Goal: Task Accomplishment & Management: Use online tool/utility

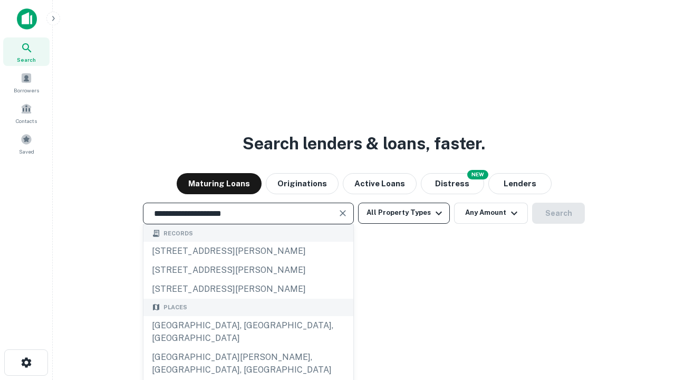
click at [248, 348] on div "[GEOGRAPHIC_DATA], [GEOGRAPHIC_DATA], [GEOGRAPHIC_DATA]" at bounding box center [248, 332] width 210 height 32
click at [404, 213] on button "All Property Types" at bounding box center [404, 213] width 92 height 21
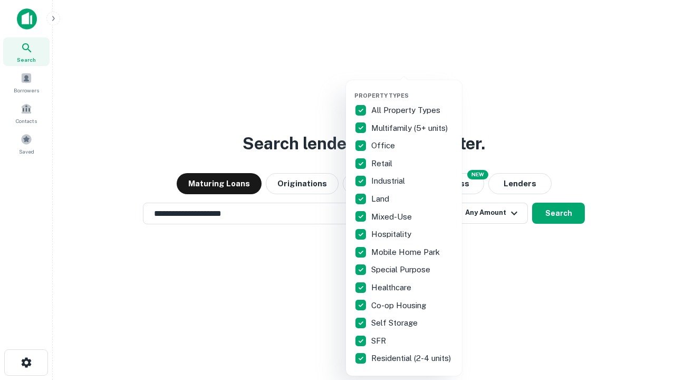
type input "**********"
click at [413, 89] on button "button" at bounding box center [412, 89] width 116 height 1
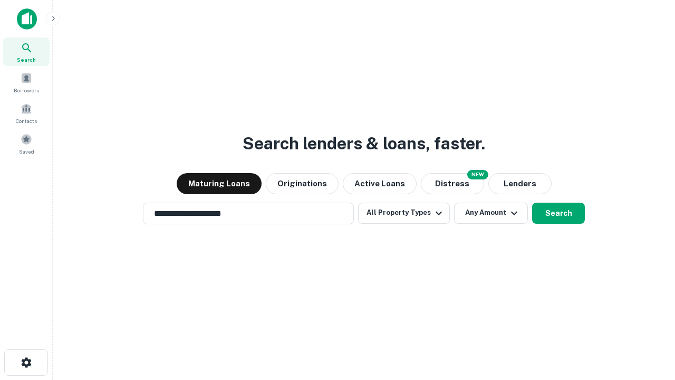
scroll to position [16, 0]
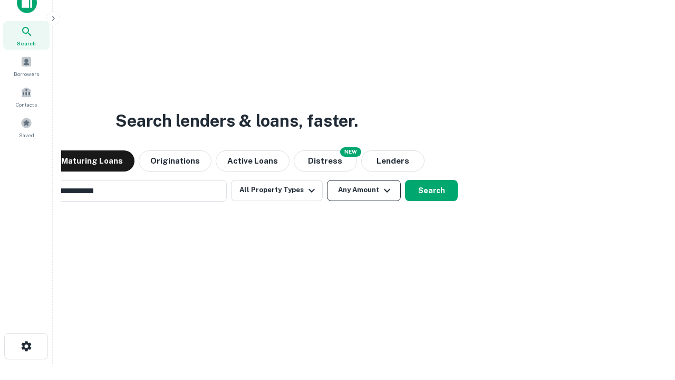
click at [327, 180] on button "Any Amount" at bounding box center [364, 190] width 74 height 21
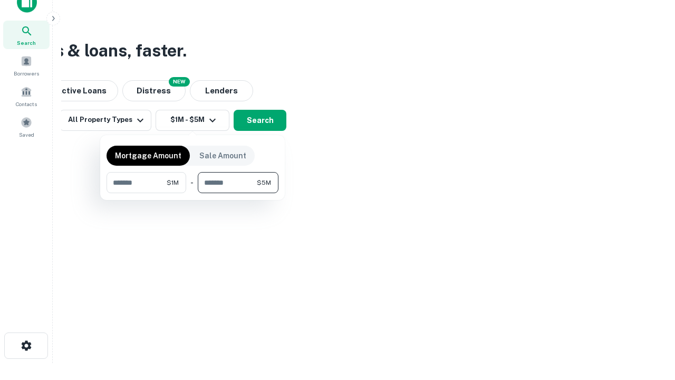
type input "*******"
click at [193, 193] on button "button" at bounding box center [193, 193] width 172 height 1
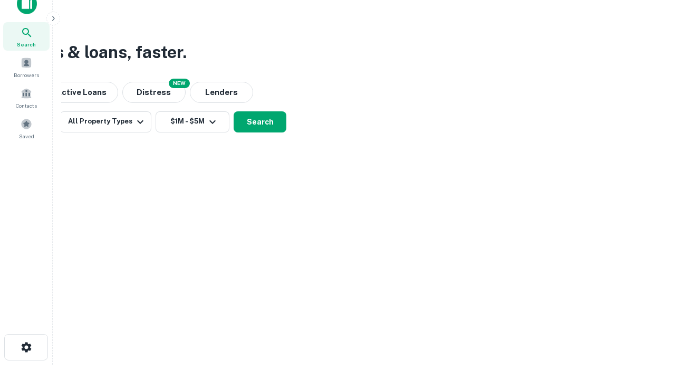
scroll to position [6, 195]
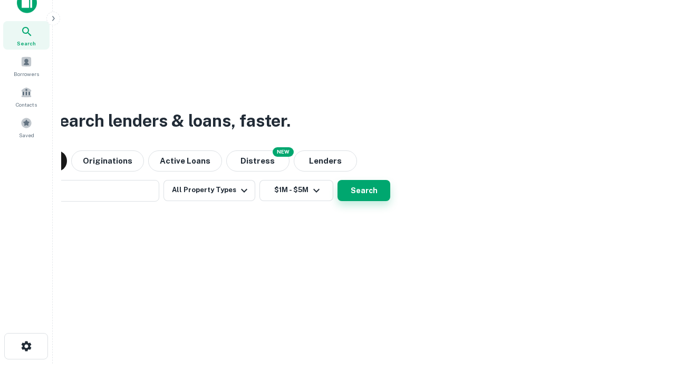
click at [338, 180] on button "Search" at bounding box center [364, 190] width 53 height 21
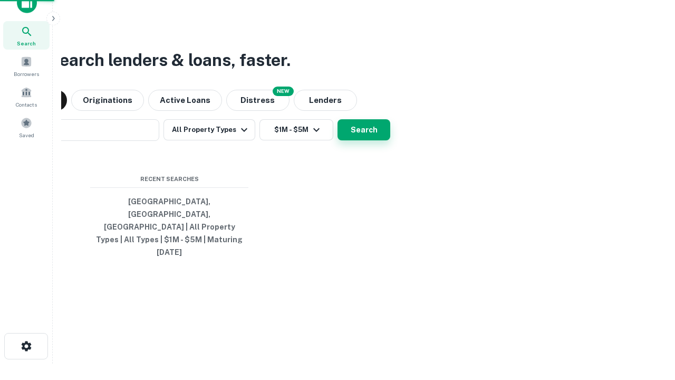
scroll to position [28, 299]
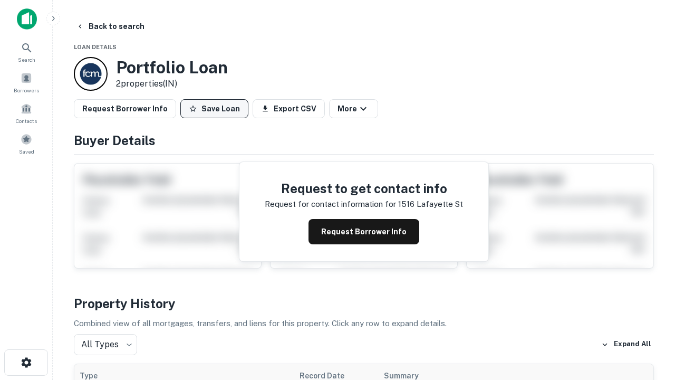
click at [214, 109] on button "Save Loan" at bounding box center [214, 108] width 68 height 19
click at [217, 109] on button "Loan Saved" at bounding box center [216, 108] width 73 height 19
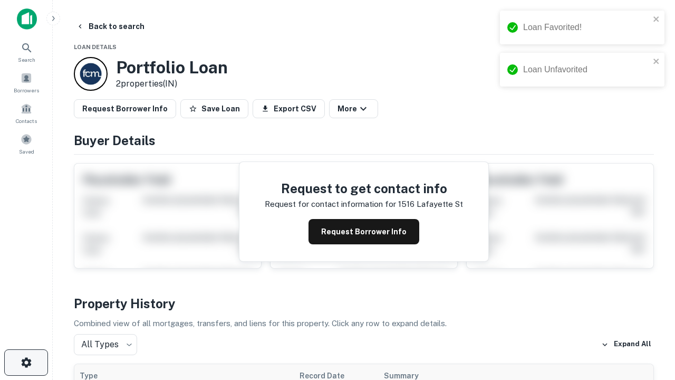
click at [26, 362] on icon "button" at bounding box center [26, 362] width 13 height 13
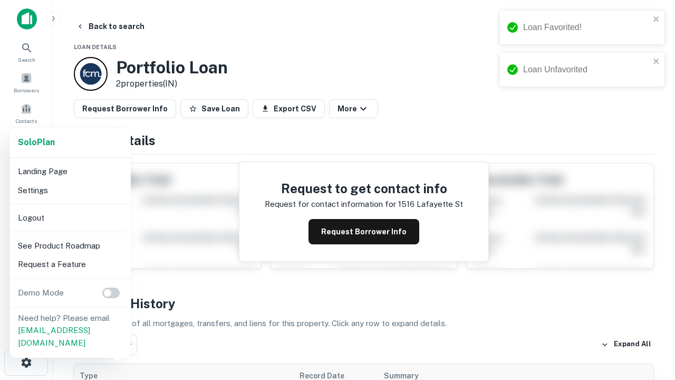
click at [70, 217] on li "Logout" at bounding box center [70, 217] width 113 height 19
